Goal: Find contact information

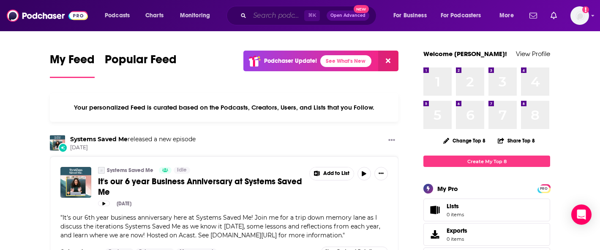
click at [273, 17] on input "Search podcasts, credits, & more..." at bounding box center [277, 16] width 54 height 14
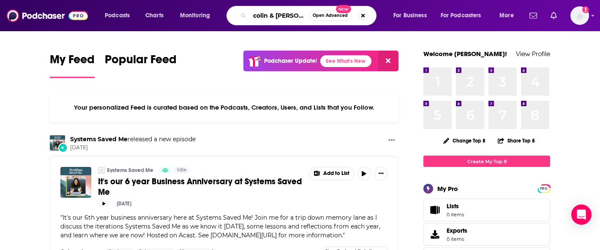
type input "colin & [PERSON_NAME]"
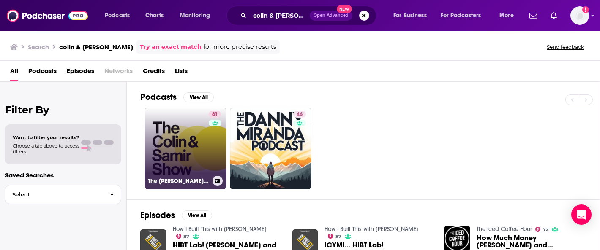
click at [177, 154] on link "61 The [PERSON_NAME] and [PERSON_NAME] Show" at bounding box center [185, 149] width 82 height 82
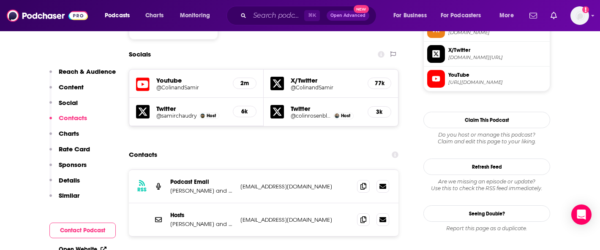
scroll to position [755, 0]
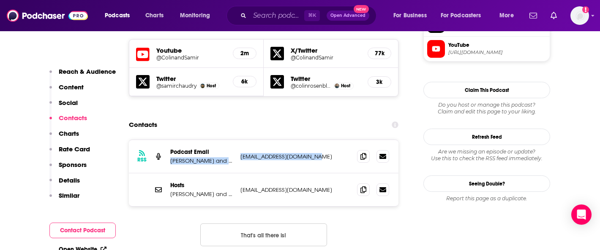
drag, startPoint x: 234, startPoint y: 107, endPoint x: 315, endPoint y: 109, distance: 80.7
click at [315, 140] on div "RSS Podcast Email [PERSON_NAME] and [PERSON_NAME] [PERSON_NAME][EMAIL_ADDRESS][…" at bounding box center [263, 156] width 269 height 33
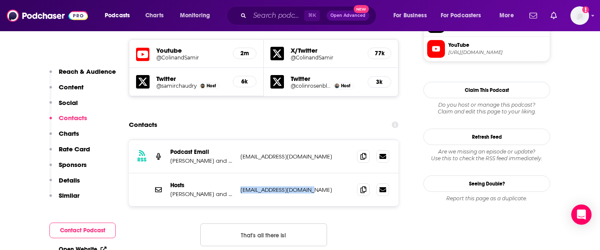
drag, startPoint x: 236, startPoint y: 144, endPoint x: 319, endPoint y: 144, distance: 82.3
click at [319, 174] on div "Hosts [PERSON_NAME] and [PERSON_NAME] [PERSON_NAME][EMAIL_ADDRESS][DOMAIN_NAME]…" at bounding box center [263, 190] width 269 height 33
click at [297, 117] on div "Contacts" at bounding box center [263, 125] width 269 height 16
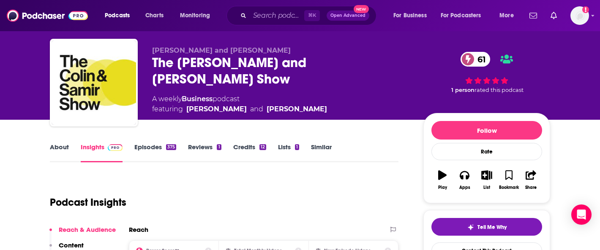
scroll to position [0, 0]
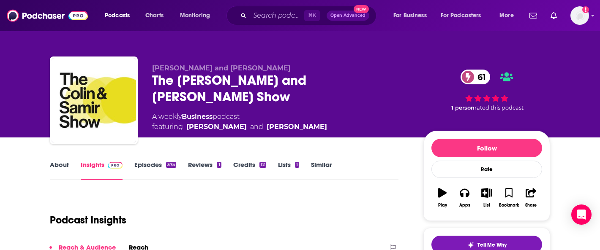
click at [282, 61] on div "[PERSON_NAME] and [PERSON_NAME] The [PERSON_NAME] and [PERSON_NAME] Show 61 A w…" at bounding box center [300, 102] width 500 height 91
click at [264, 56] on div "[PERSON_NAME] and [PERSON_NAME] The [PERSON_NAME] and [PERSON_NAME] Show 61 A w…" at bounding box center [299, 91] width 513 height 91
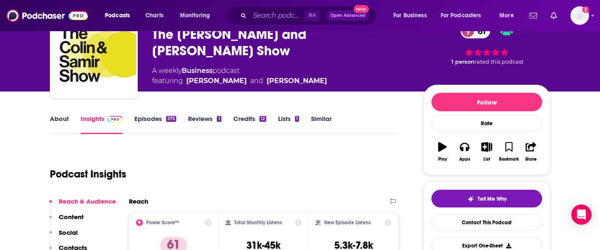
scroll to position [54, 0]
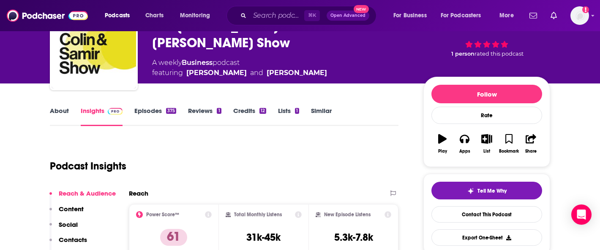
click at [149, 112] on link "Episodes 375" at bounding box center [155, 116] width 42 height 19
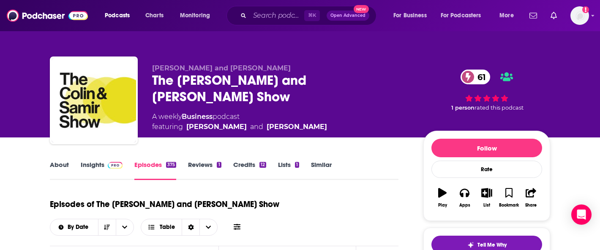
click at [168, 91] on div "[PERSON_NAME] and [PERSON_NAME] The [PERSON_NAME] and [PERSON_NAME] Show 61 A w…" at bounding box center [281, 98] width 258 height 68
click at [165, 81] on div "The [PERSON_NAME] and [PERSON_NAME] Show 61" at bounding box center [281, 88] width 258 height 33
click at [160, 16] on span "Charts" at bounding box center [154, 16] width 18 height 12
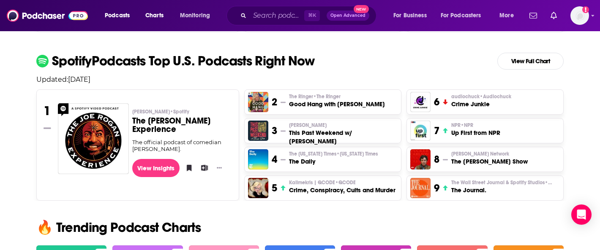
scroll to position [363, 0]
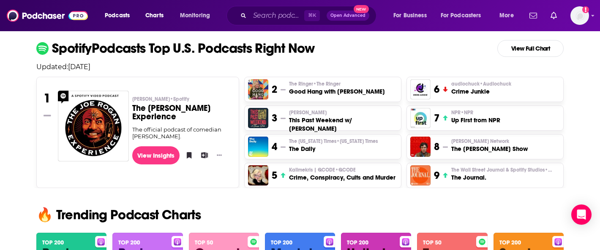
click at [311, 88] on h3 "Good Hang with [PERSON_NAME]" at bounding box center [337, 91] width 96 height 8
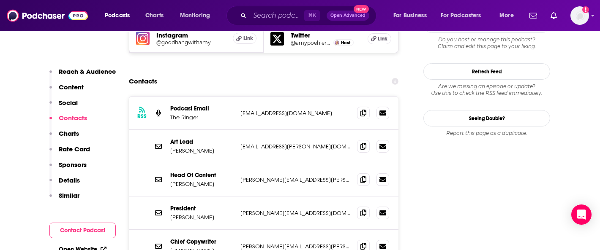
scroll to position [772, 0]
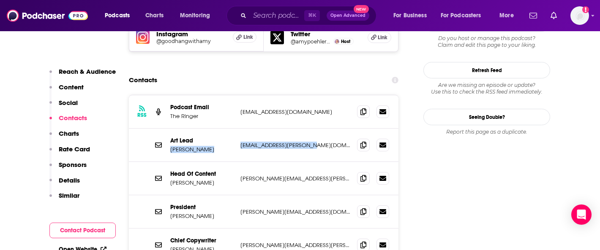
drag, startPoint x: 309, startPoint y: 100, endPoint x: 235, endPoint y: 104, distance: 73.6
click at [235, 129] on div "Art Lead [PERSON_NAME] [PERSON_NAME][EMAIL_ADDRESS][PERSON_NAME][DOMAIN_NAME] […" at bounding box center [263, 145] width 269 height 33
click at [295, 129] on div "Art Lead [PERSON_NAME] [PERSON_NAME][EMAIL_ADDRESS][PERSON_NAME][DOMAIN_NAME] […" at bounding box center [263, 145] width 269 height 33
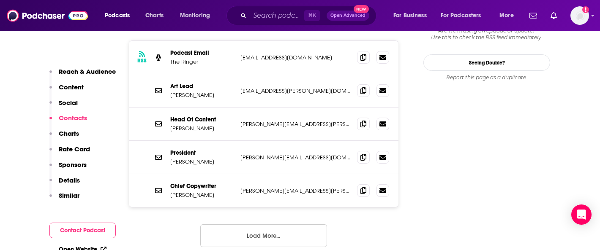
scroll to position [830, 0]
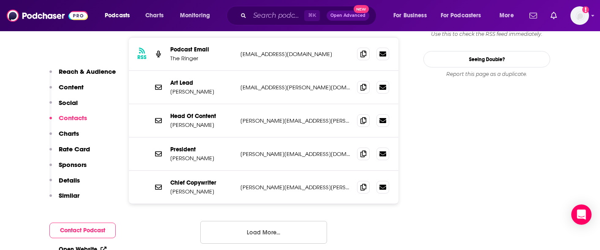
click at [281, 221] on button "Load More..." at bounding box center [263, 232] width 127 height 23
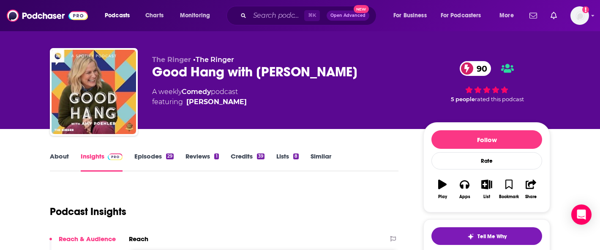
scroll to position [0, 0]
